Goal: Information Seeking & Learning: Understand process/instructions

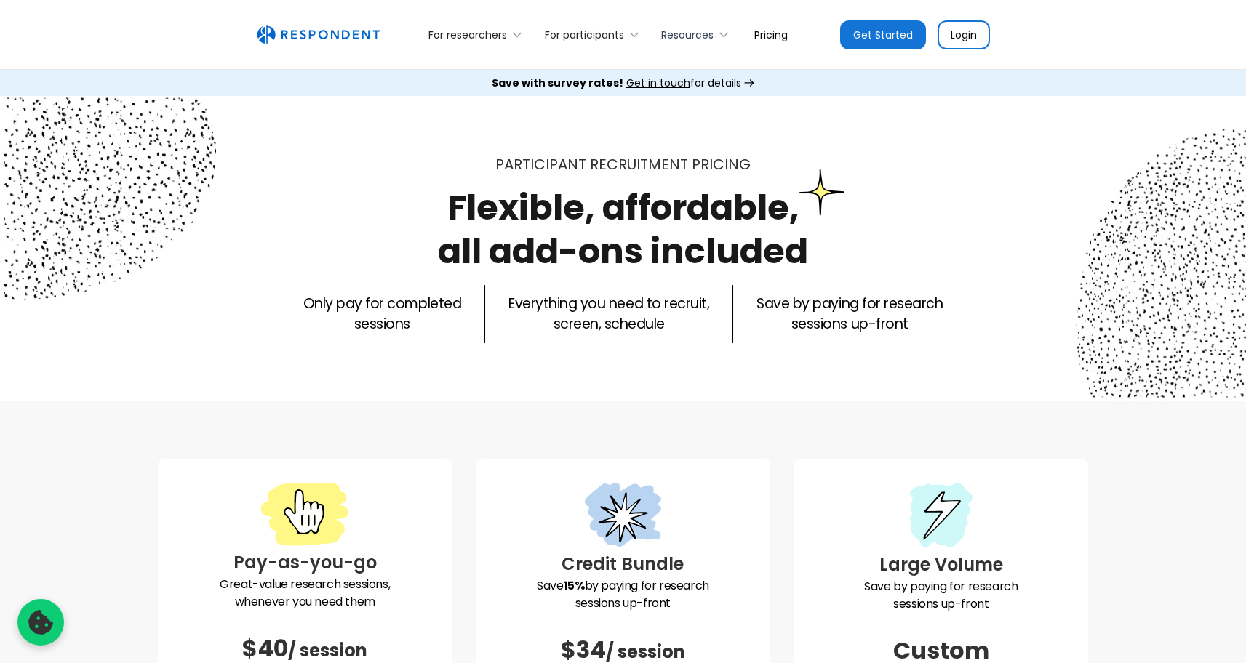
click at [702, 35] on div "Resources" at bounding box center [687, 35] width 52 height 15
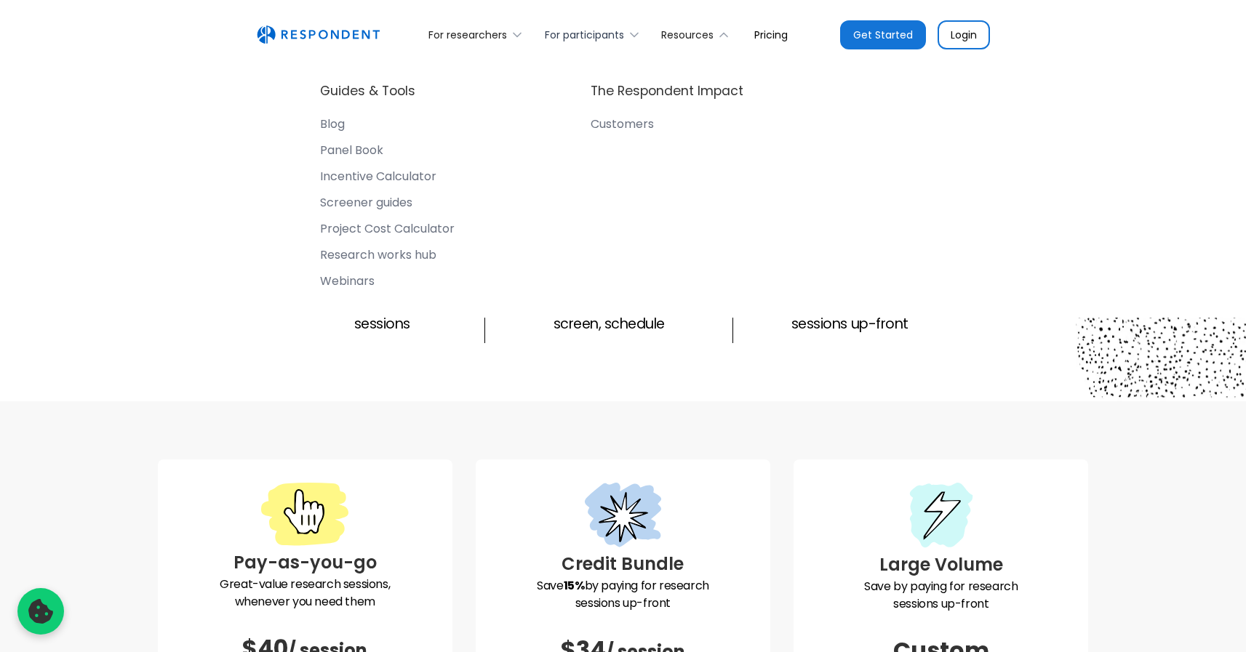
click at [616, 34] on div "For participants" at bounding box center [584, 35] width 79 height 15
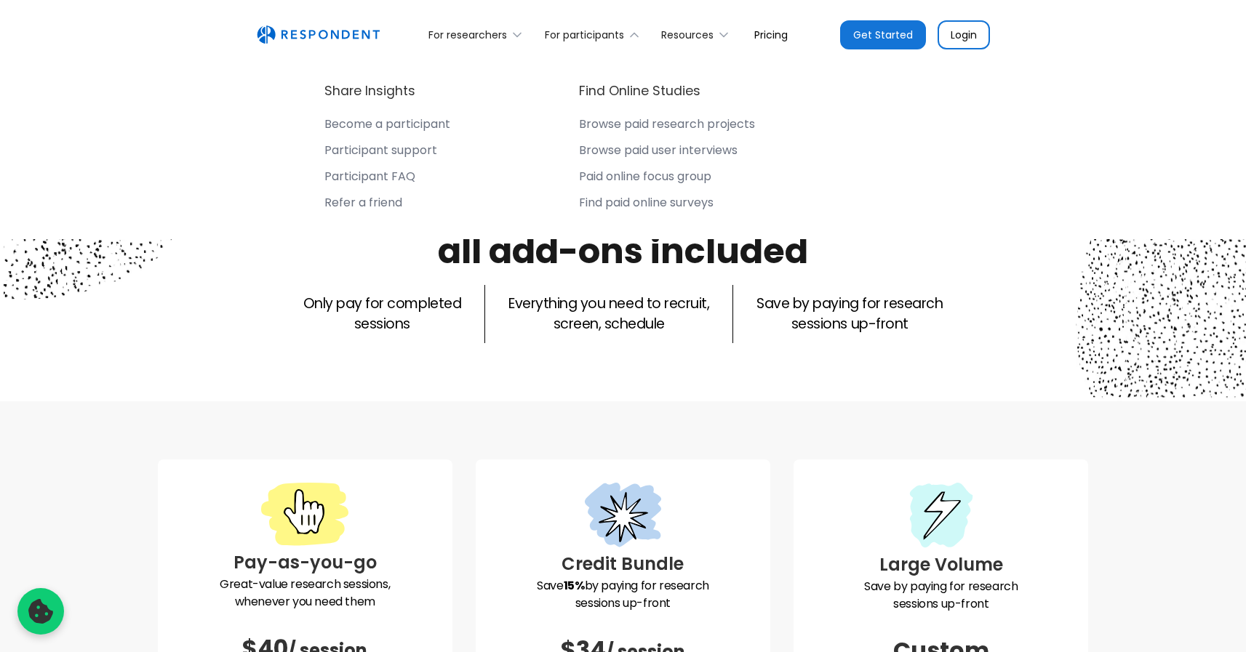
click at [403, 176] on div "Participant FAQ" at bounding box center [369, 176] width 91 height 15
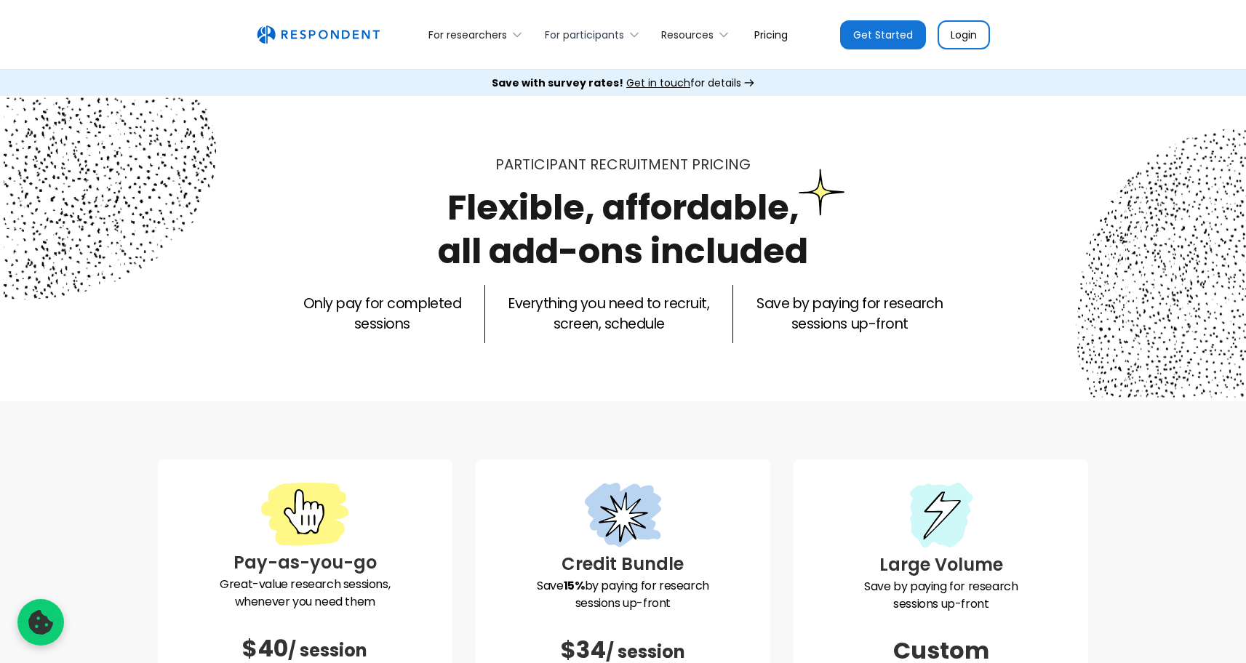
click at [583, 37] on div "For participants" at bounding box center [584, 35] width 79 height 15
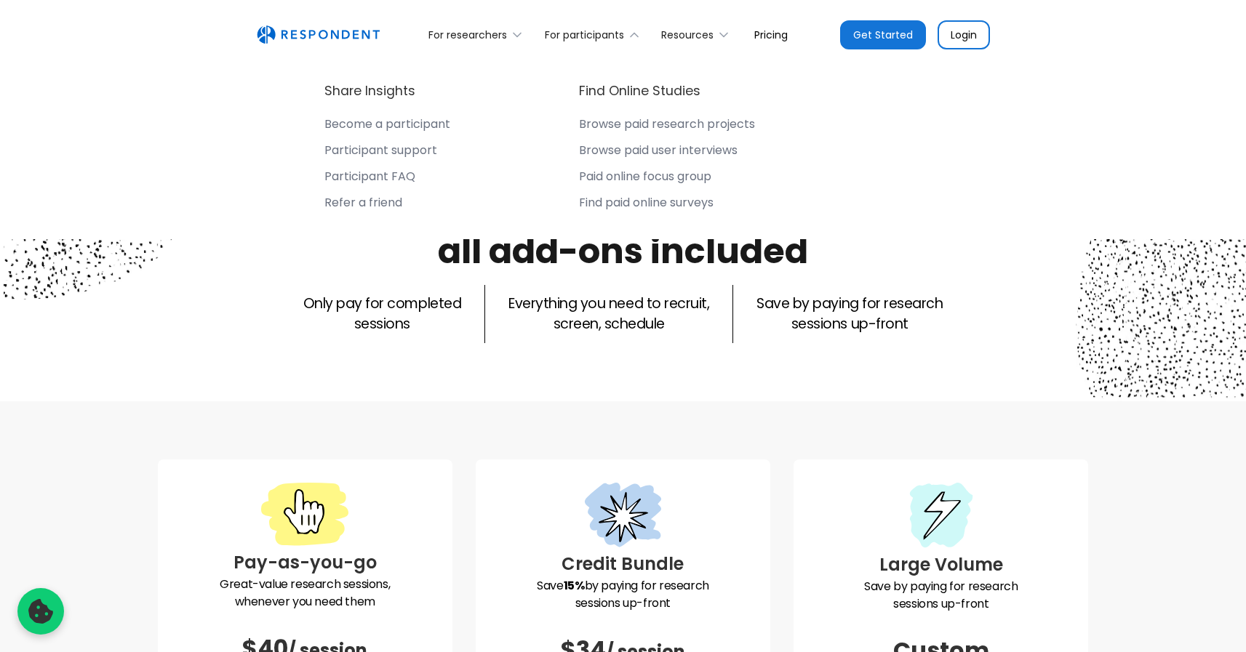
click at [429, 121] on div "Become a participant" at bounding box center [387, 124] width 126 height 15
